Goal: Ask a question

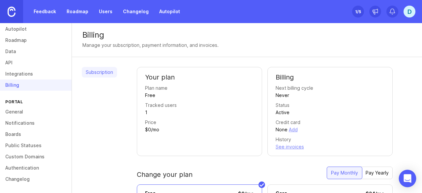
scroll to position [131, 0]
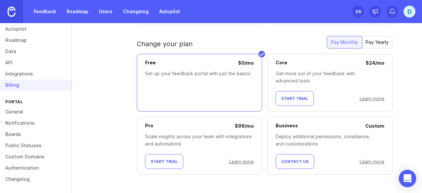
click at [405, 180] on icon "Open Intercom Messenger" at bounding box center [408, 178] width 8 height 9
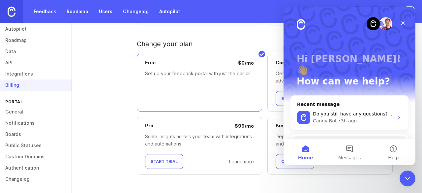
scroll to position [0, 0]
click at [349, 150] on button "Messages" at bounding box center [350, 152] width 44 height 26
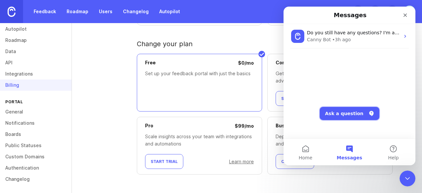
click at [349, 113] on button "Ask a question" at bounding box center [350, 113] width 60 height 13
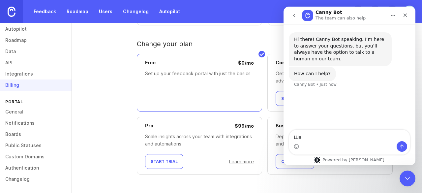
type textarea "Ш"
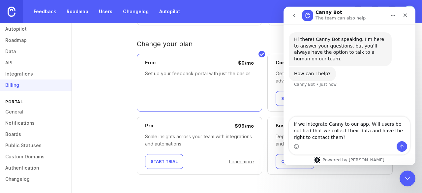
click at [364, 122] on textarea "If we integrate Canny to our app, Will users be notified that we collect their …" at bounding box center [349, 129] width 121 height 24
click at [353, 131] on textarea "If we integrate Canny to our app, will users be notified that we collect their …" at bounding box center [349, 129] width 121 height 24
click at [340, 140] on textarea "If we integrate Canny to our app, will users be notified that we collect their …" at bounding box center [349, 129] width 121 height 24
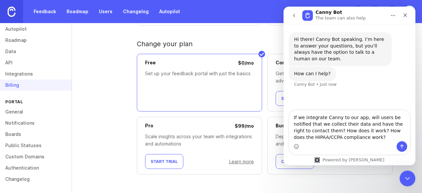
drag, startPoint x: 388, startPoint y: 130, endPoint x: 377, endPoint y: 131, distance: 11.6
click at [377, 131] on textarea "If we integrate Canny to our app, will users be notified that we collect their …" at bounding box center [349, 125] width 121 height 31
type textarea "If we integrate Canny to our app, will users be notified that we collect their …"
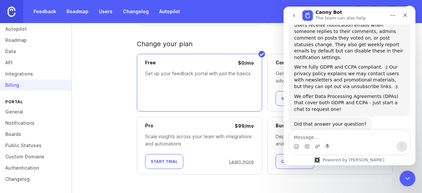
scroll to position [94, 0]
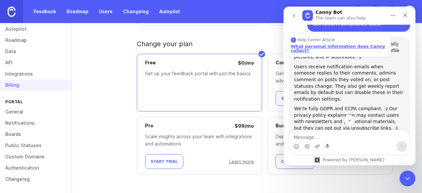
click at [324, 47] on div "What personal information does Canny collect?" at bounding box center [339, 48] width 96 height 9
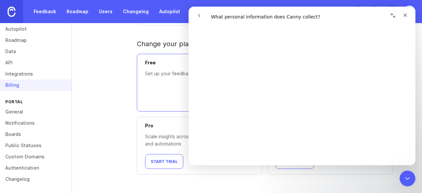
scroll to position [270, 0]
click at [194, 14] on button "go back" at bounding box center [199, 15] width 13 height 13
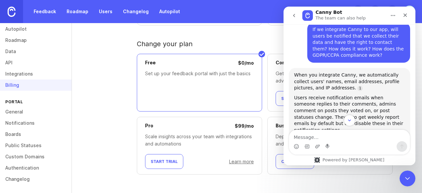
scroll to position [59, 0]
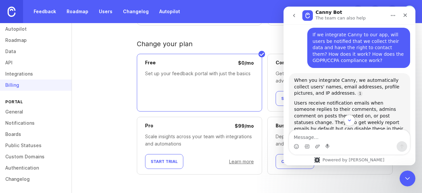
click at [337, 134] on textarea "Message…" at bounding box center [349, 135] width 121 height 11
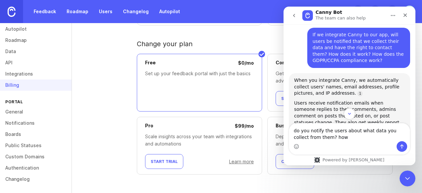
type textarea "do you notify the users about what data you collect from them? how?"
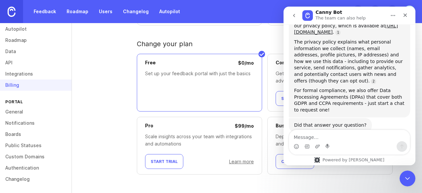
scroll to position [297, 0]
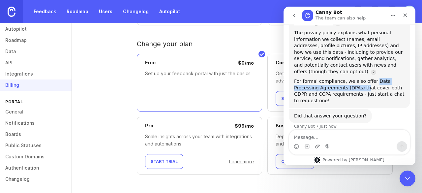
drag, startPoint x: 370, startPoint y: 74, endPoint x: 362, endPoint y: 80, distance: 9.4
click at [362, 80] on div "For formal compliance, we also offer Data Processing Agreements (DPAs) that cov…" at bounding box center [349, 91] width 111 height 26
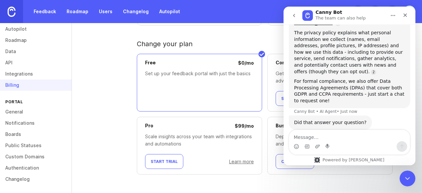
scroll to position [303, 0]
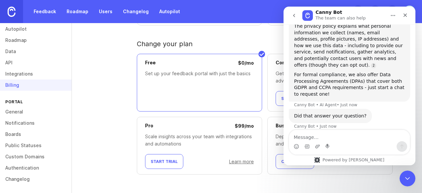
drag, startPoint x: 328, startPoint y: 97, endPoint x: 288, endPoint y: 80, distance: 43.0
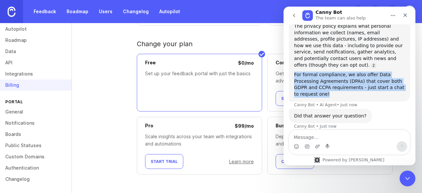
drag, startPoint x: 294, startPoint y: 68, endPoint x: 337, endPoint y: 87, distance: 47.7
click at [337, 87] on div "We notify users about data collection through our privacy policy, which is avai…" at bounding box center [349, 48] width 121 height 105
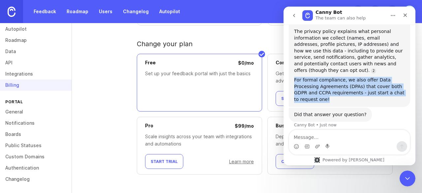
scroll to position [297, 0]
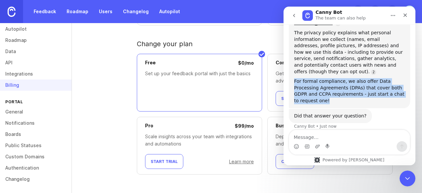
copy div "For formal compliance, we also offer Data Processing Agreements (DPAs) that cov…"
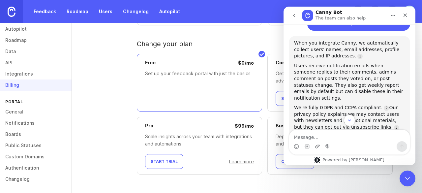
scroll to position [96, 0]
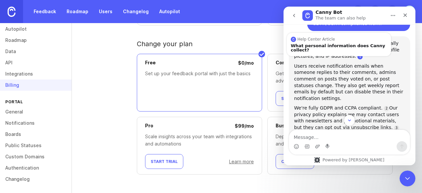
click at [358, 58] on link "Source reference 3684282:" at bounding box center [360, 56] width 5 height 5
click at [322, 39] on div "Help Center Article" at bounding box center [339, 39] width 96 height 5
click at [323, 47] on div "What personal information does Canny collect?" at bounding box center [339, 48] width 96 height 9
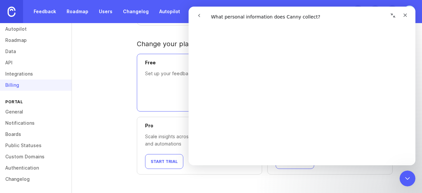
scroll to position [303, 0]
click at [205, 13] on button "go back" at bounding box center [199, 15] width 13 height 13
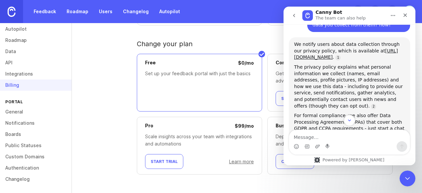
scroll to position [284, 0]
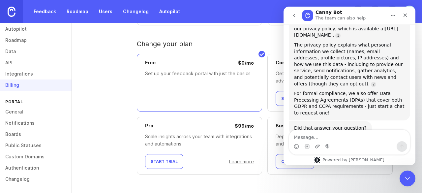
drag, startPoint x: 324, startPoint y: 108, endPoint x: 298, endPoint y: 42, distance: 71.5
drag, startPoint x: 298, startPoint y: 42, endPoint x: 295, endPoint y: 42, distance: 3.3
click at [295, 42] on div "The privacy policy explains what personal information we collect (names, email …" at bounding box center [349, 64] width 111 height 45
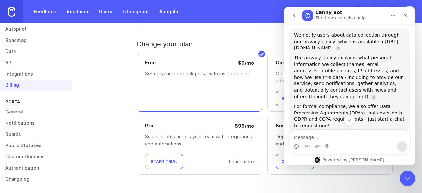
scroll to position [265, 0]
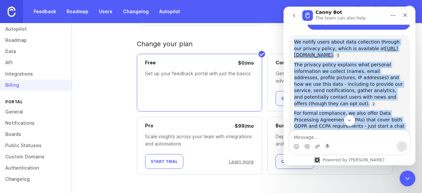
drag, startPoint x: 295, startPoint y: 37, endPoint x: 331, endPoint y: 130, distance: 99.7
click at [331, 130] on div "Hi there! Canny Bot speaking. I’m here to answer your questions, but you’ll alw…" at bounding box center [350, 94] width 132 height 141
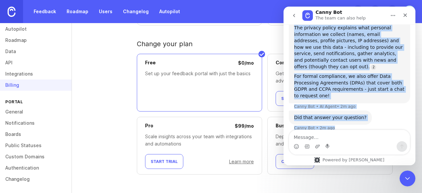
copy div "We notify users about data collection through our privacy policy, which is avai…"
